Goal: Task Accomplishment & Management: Complete application form

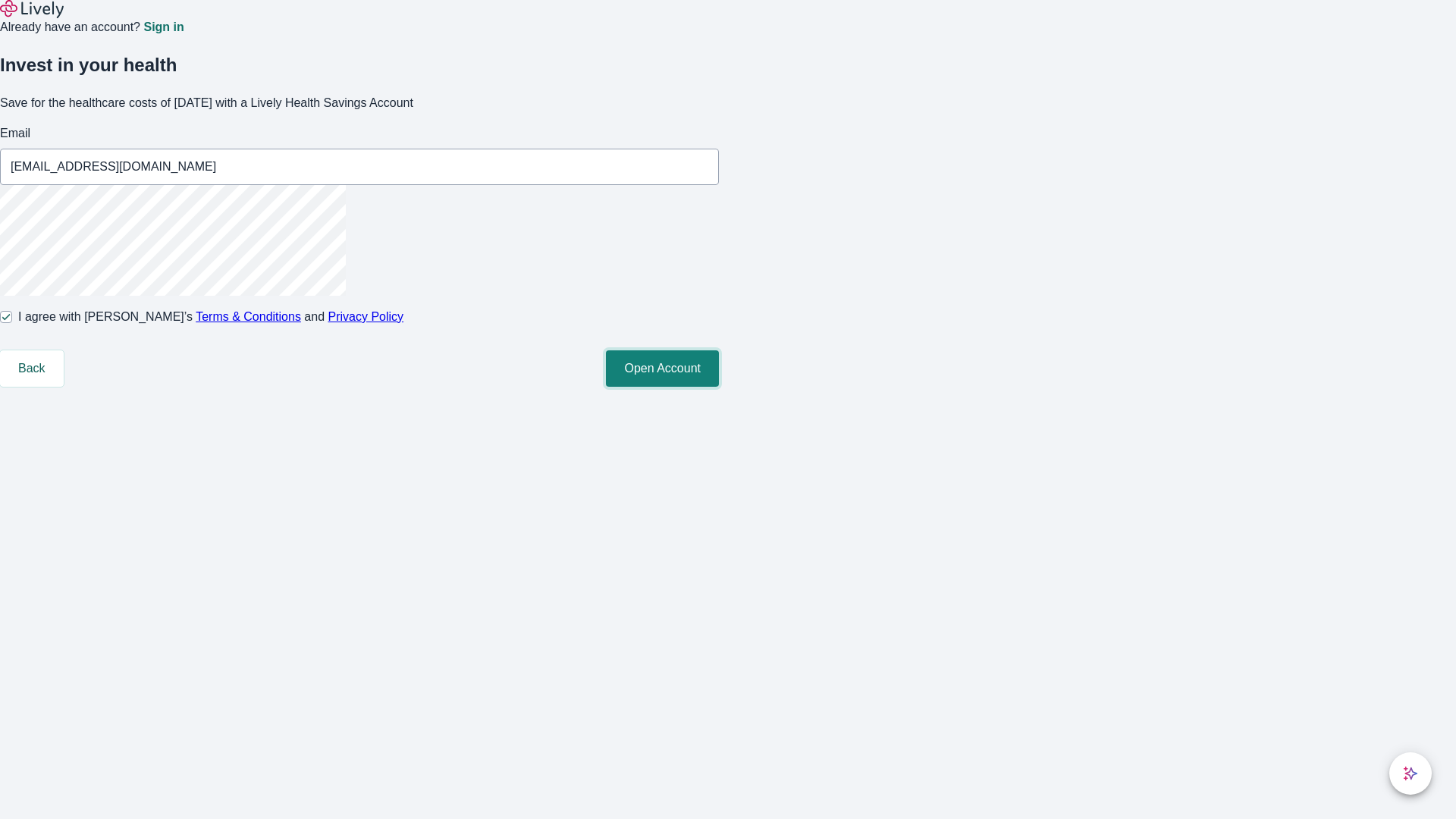
click at [719, 387] on button "Open Account" at bounding box center [662, 369] width 113 height 37
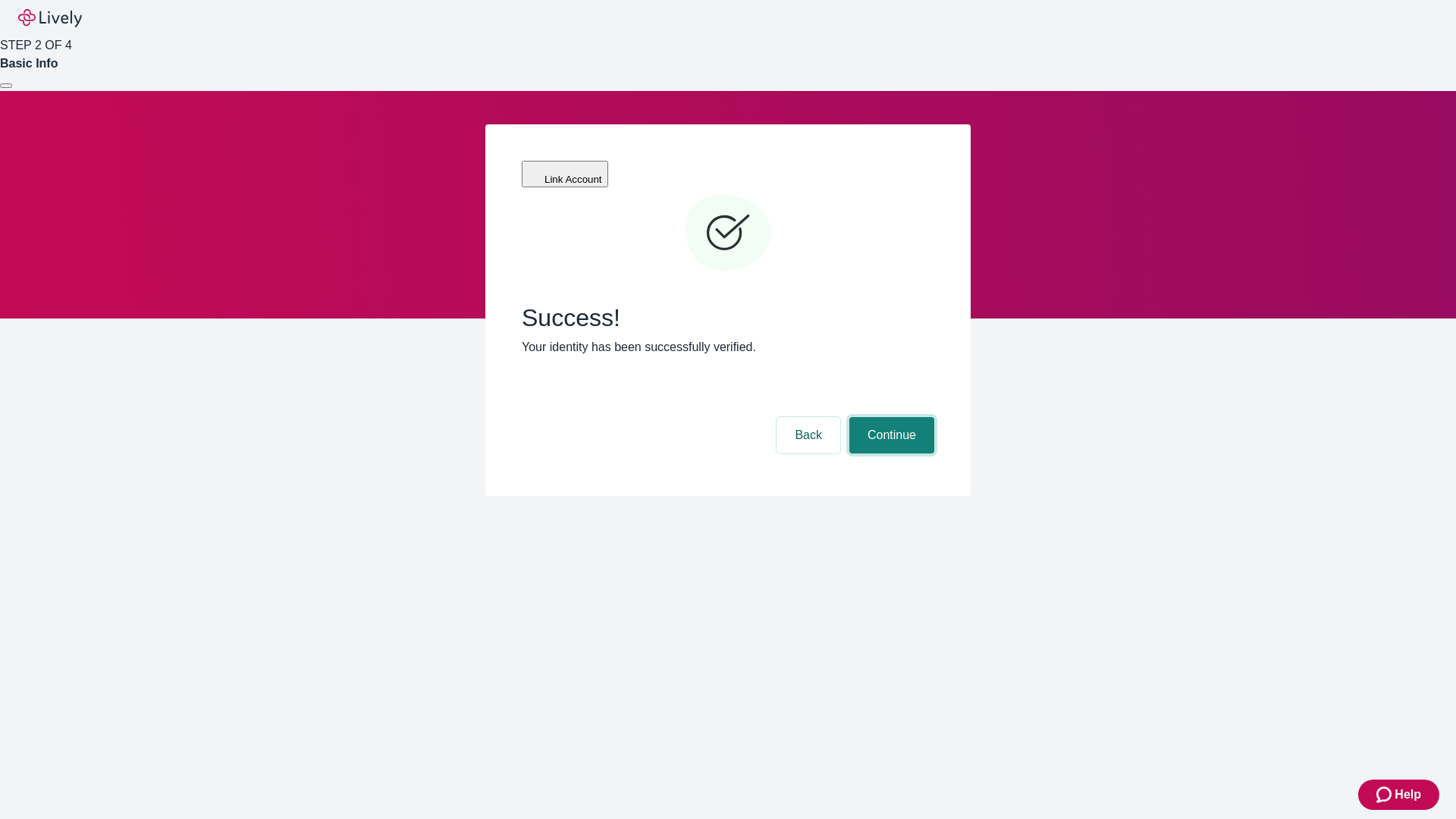
click at [890, 417] on button "Continue" at bounding box center [891, 435] width 85 height 37
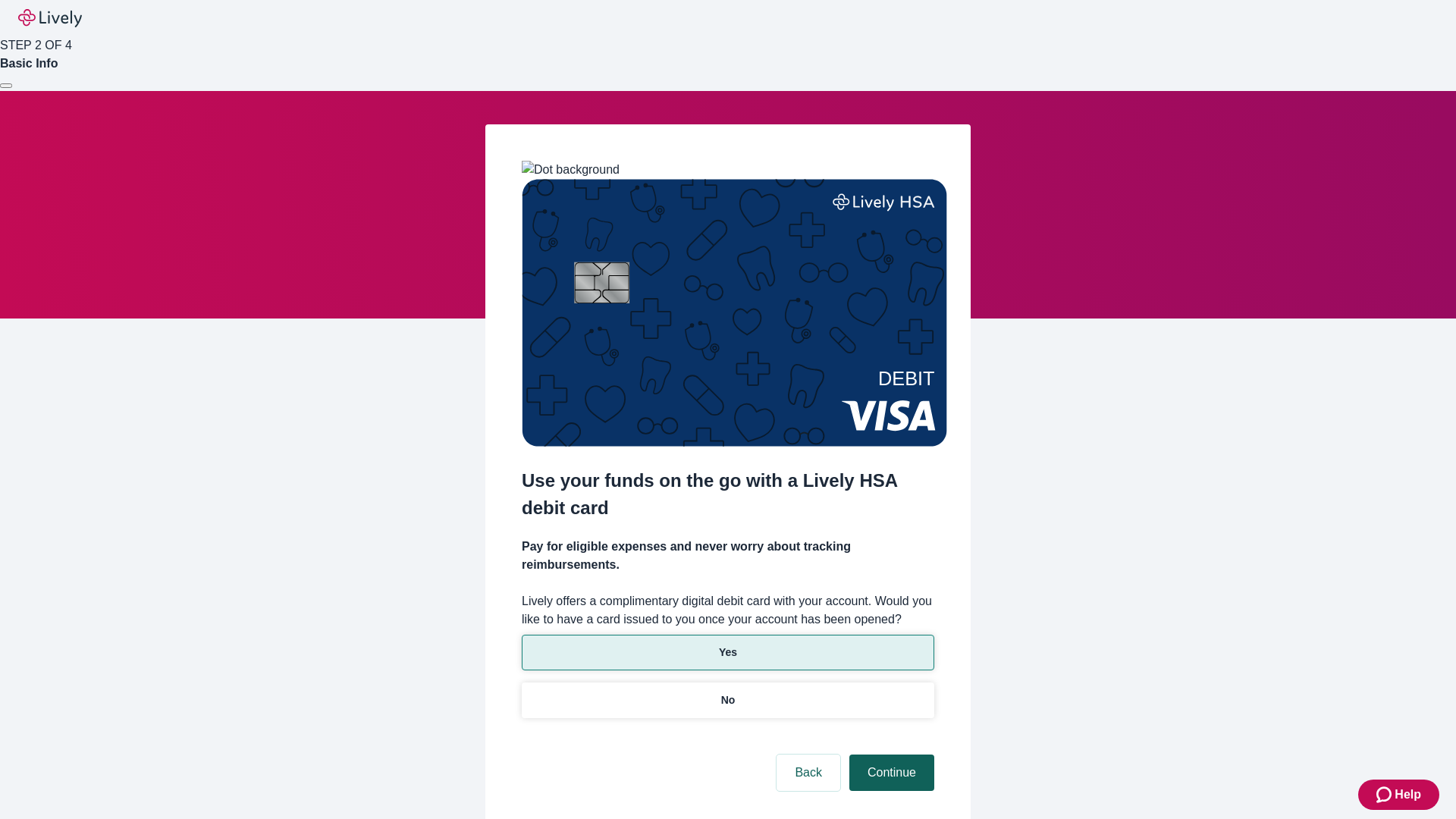
click at [727, 645] on p "Yes" at bounding box center [728, 652] width 18 height 16
click at [890, 755] on button "Continue" at bounding box center [891, 773] width 85 height 37
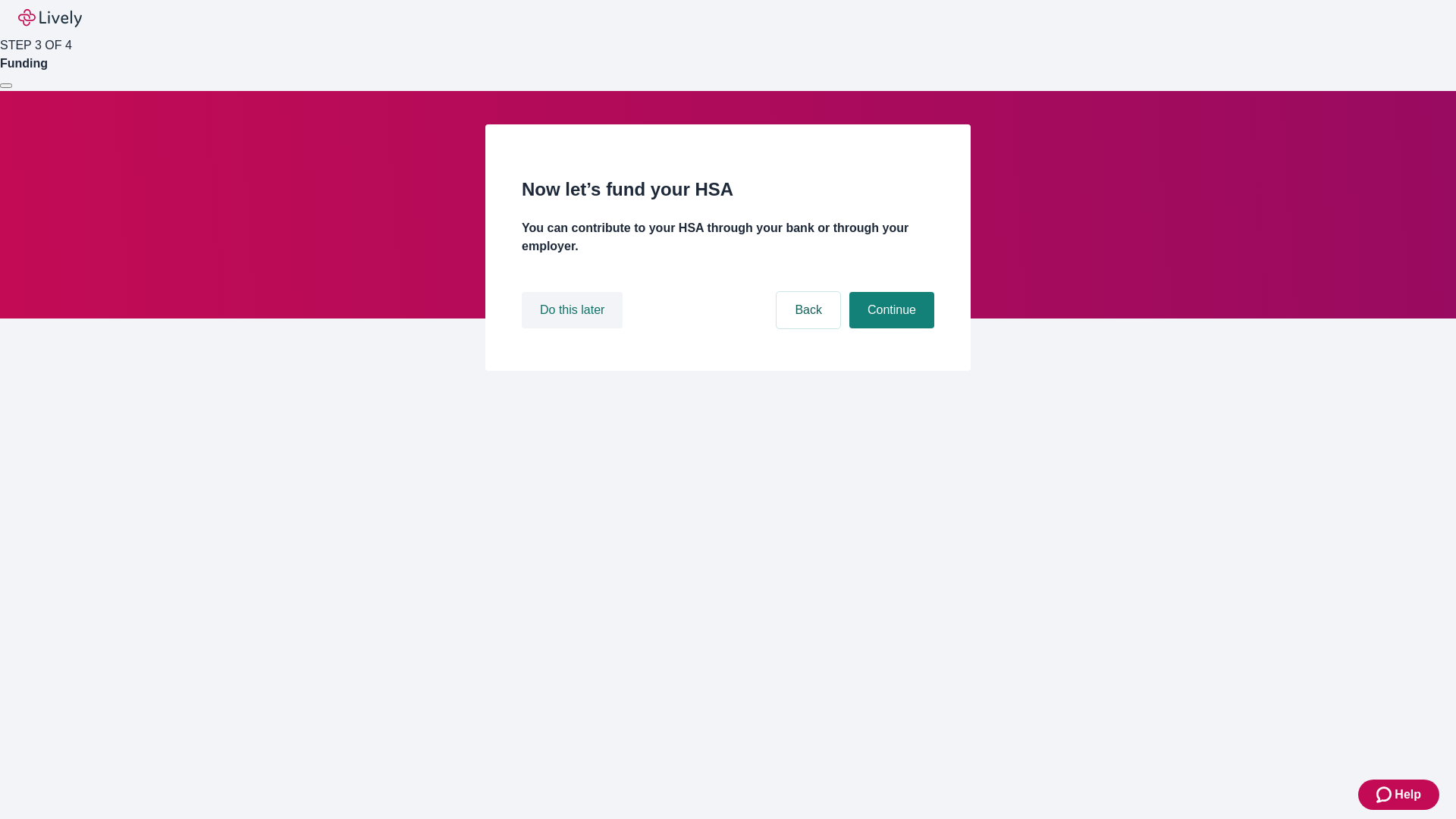
click at [574, 329] on button "Do this later" at bounding box center [572, 310] width 101 height 37
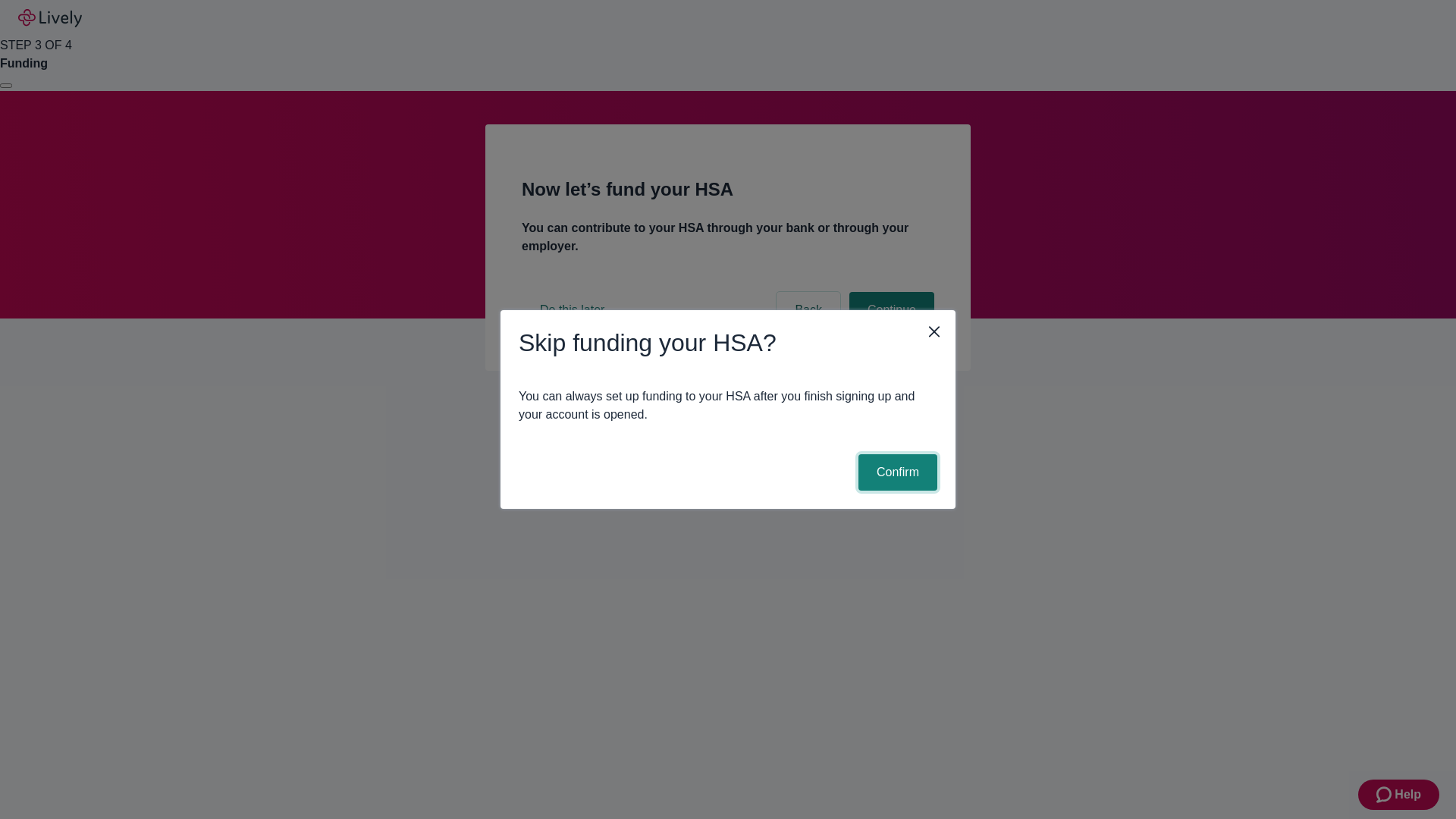
click at [896, 473] on button "Confirm" at bounding box center [898, 473] width 79 height 37
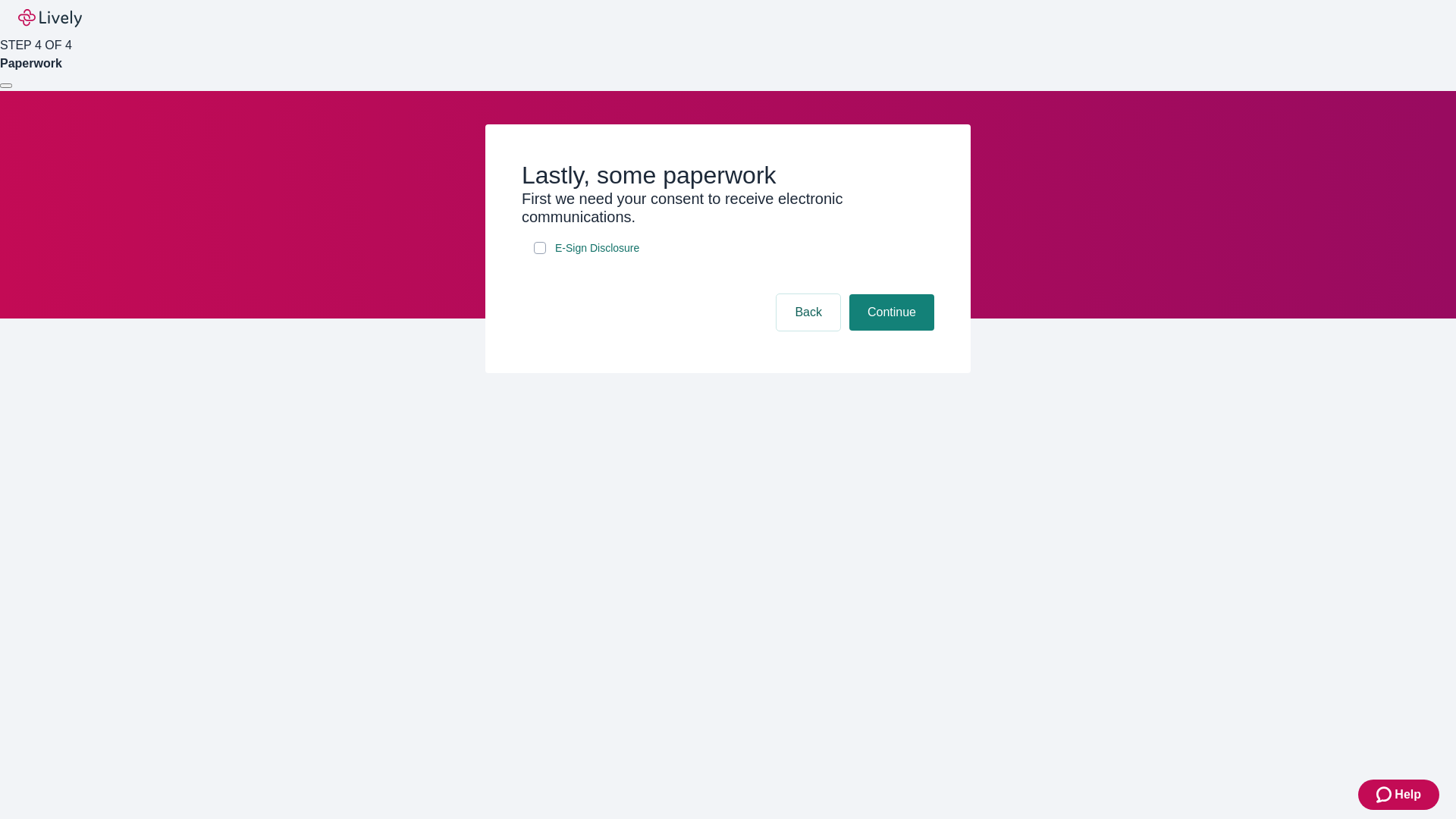
click at [540, 254] on input "E-Sign Disclosure" at bounding box center [540, 248] width 12 height 12
checkbox input "true"
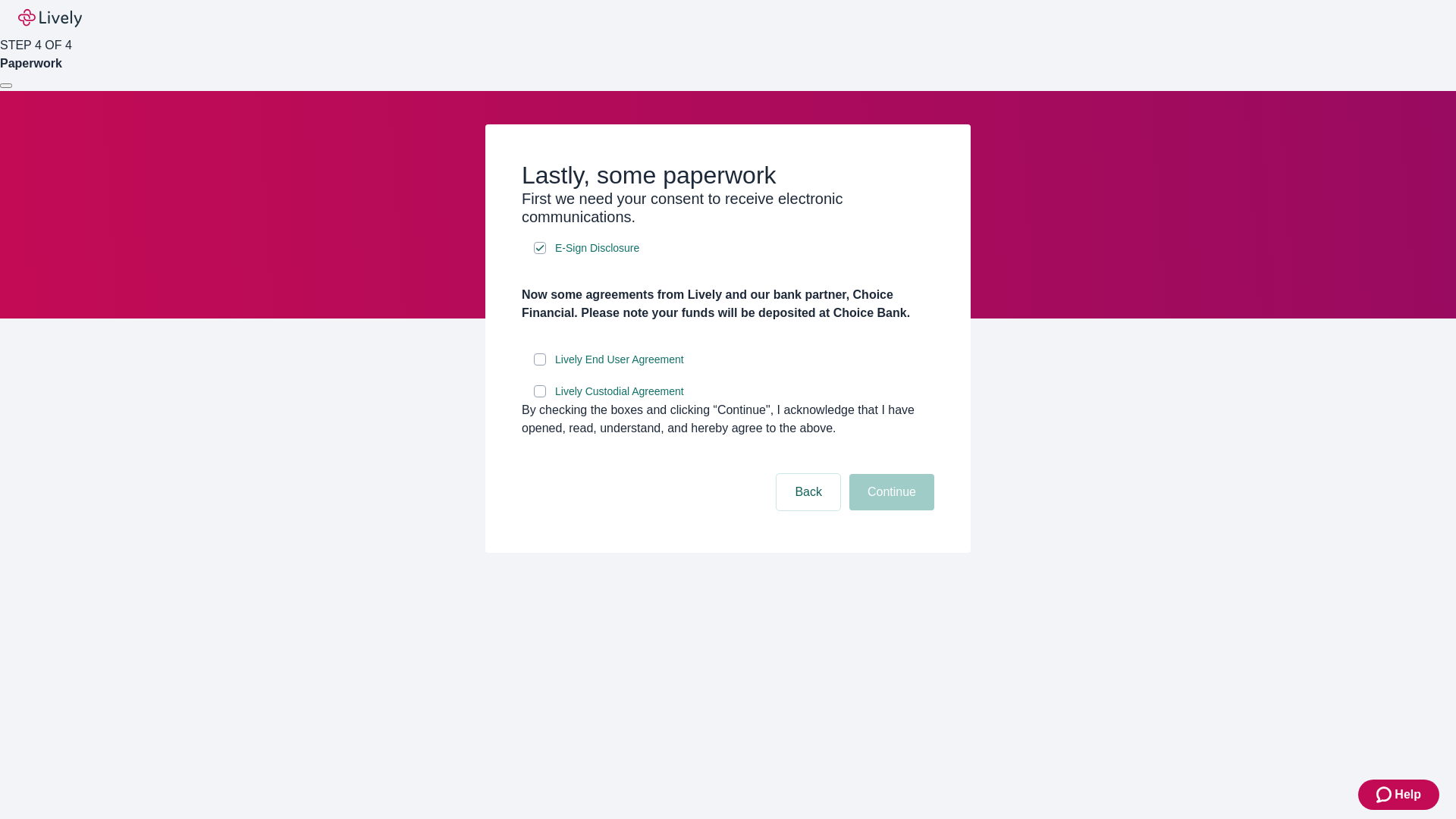
click at [540, 365] on input "Lively End User Agreement" at bounding box center [540, 359] width 12 height 12
checkbox input "true"
click at [540, 398] on input "Lively Custodial Agreement" at bounding box center [540, 391] width 12 height 12
checkbox input "true"
click at [890, 510] on button "Continue" at bounding box center [891, 492] width 85 height 37
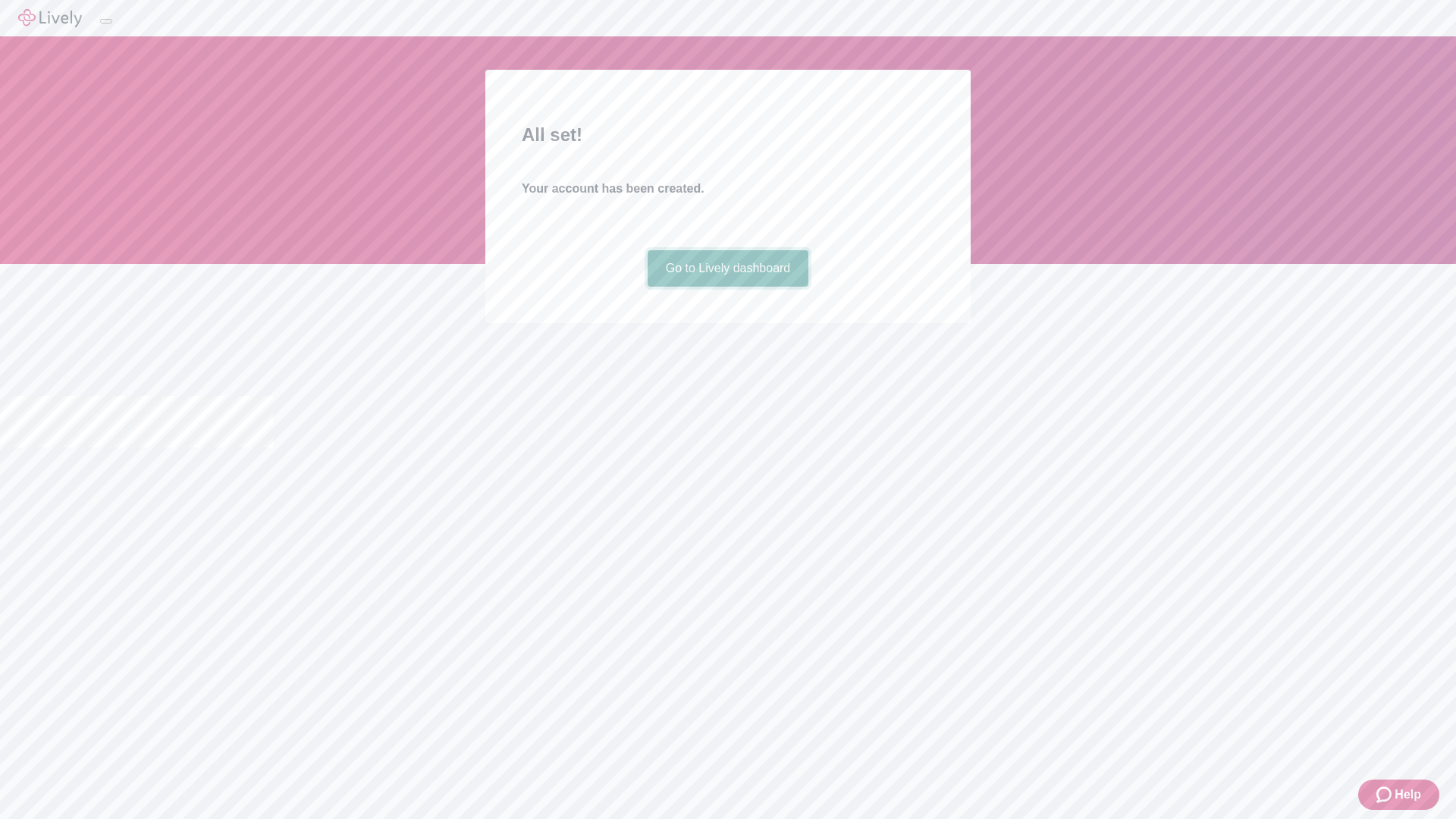
click at [727, 286] on link "Go to Lively dashboard" at bounding box center [729, 269] width 162 height 37
